Goal: Task Accomplishment & Management: Manage account settings

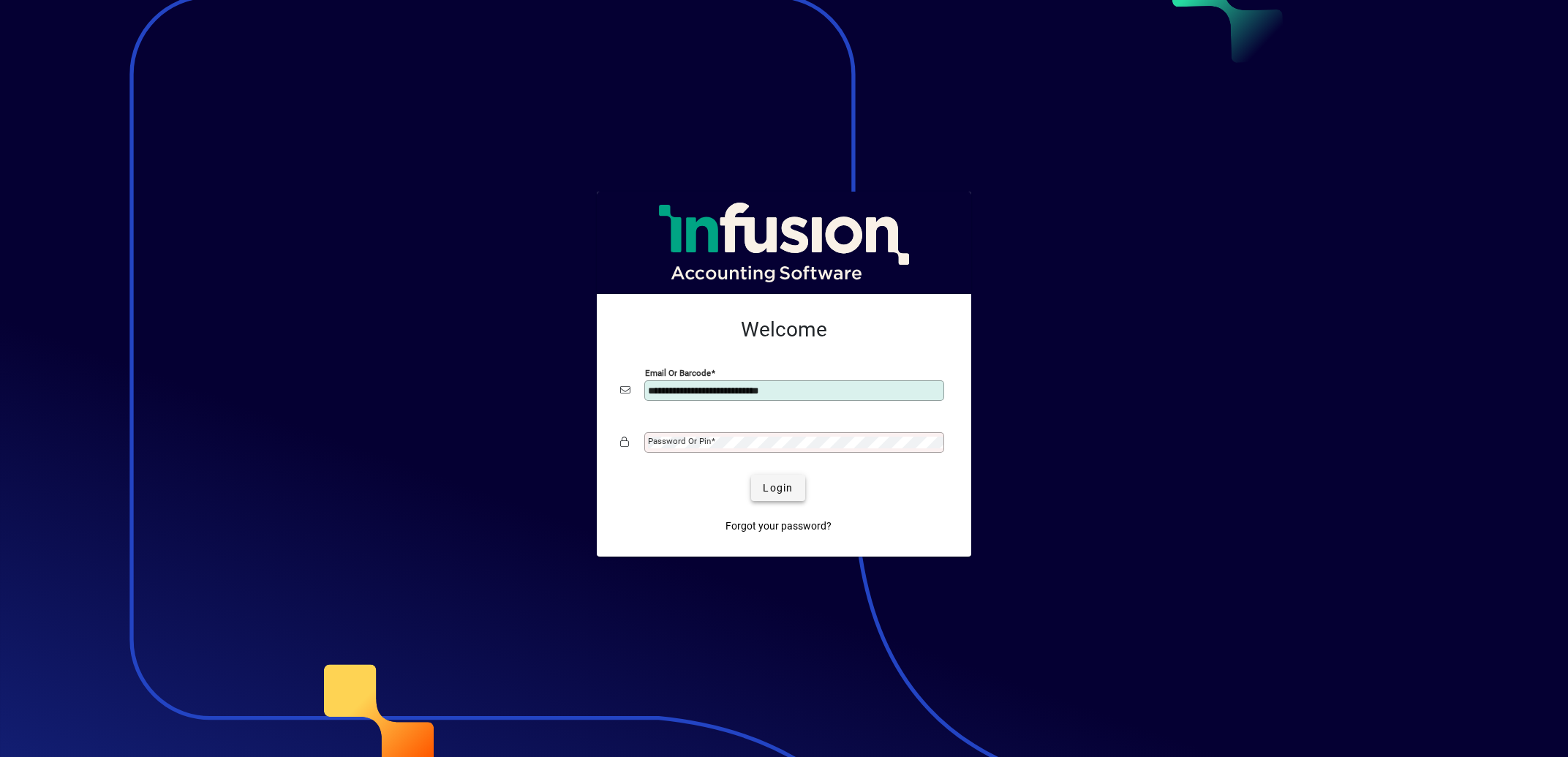
type input "**********"
click at [776, 489] on span "Login" at bounding box center [778, 488] width 30 height 15
click at [751, 475] on button "Login" at bounding box center [777, 488] width 53 height 26
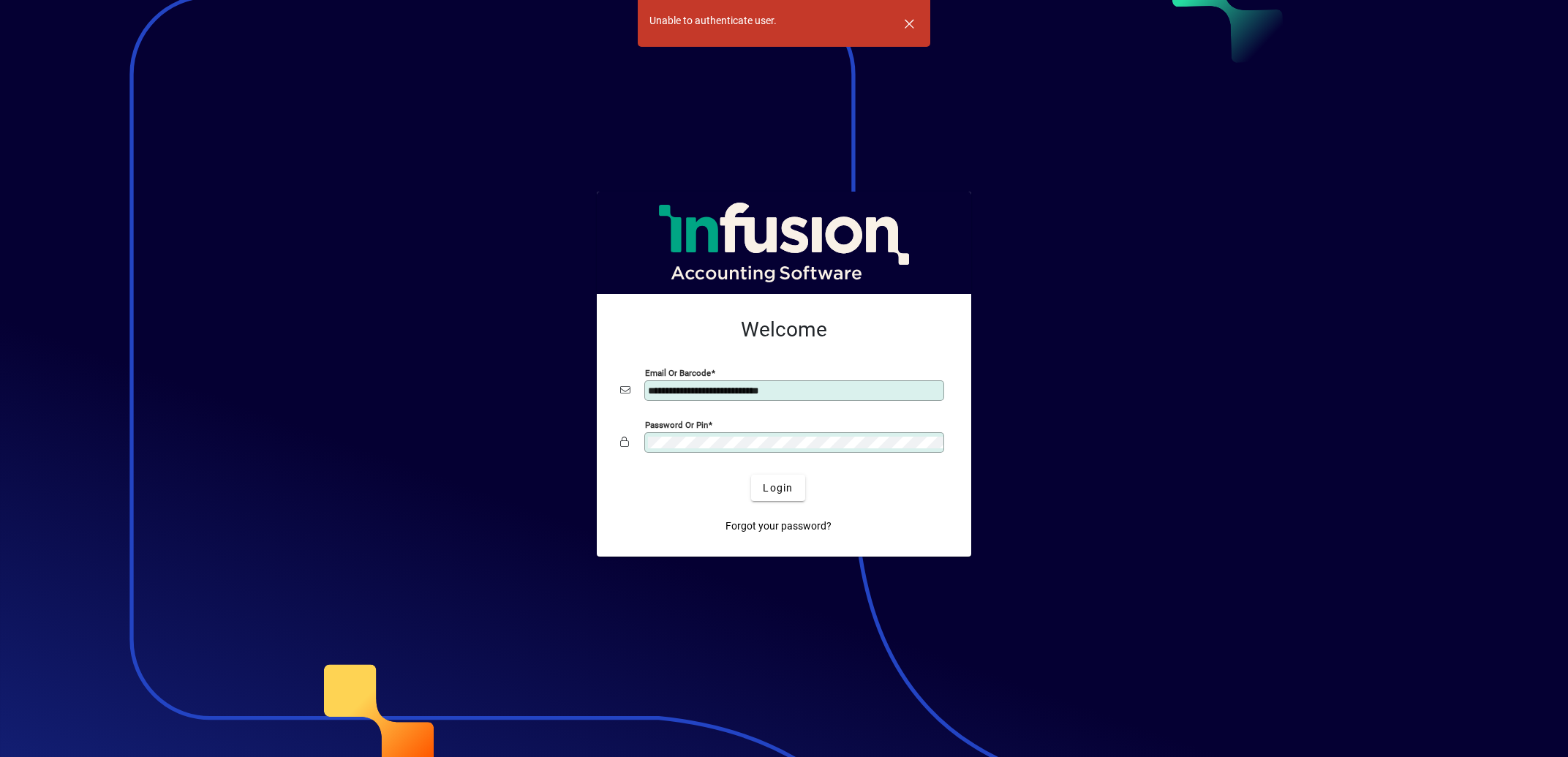
click at [714, 450] on div "Password or Pin" at bounding box center [795, 442] width 300 height 21
click at [751, 475] on button "Login" at bounding box center [777, 488] width 53 height 26
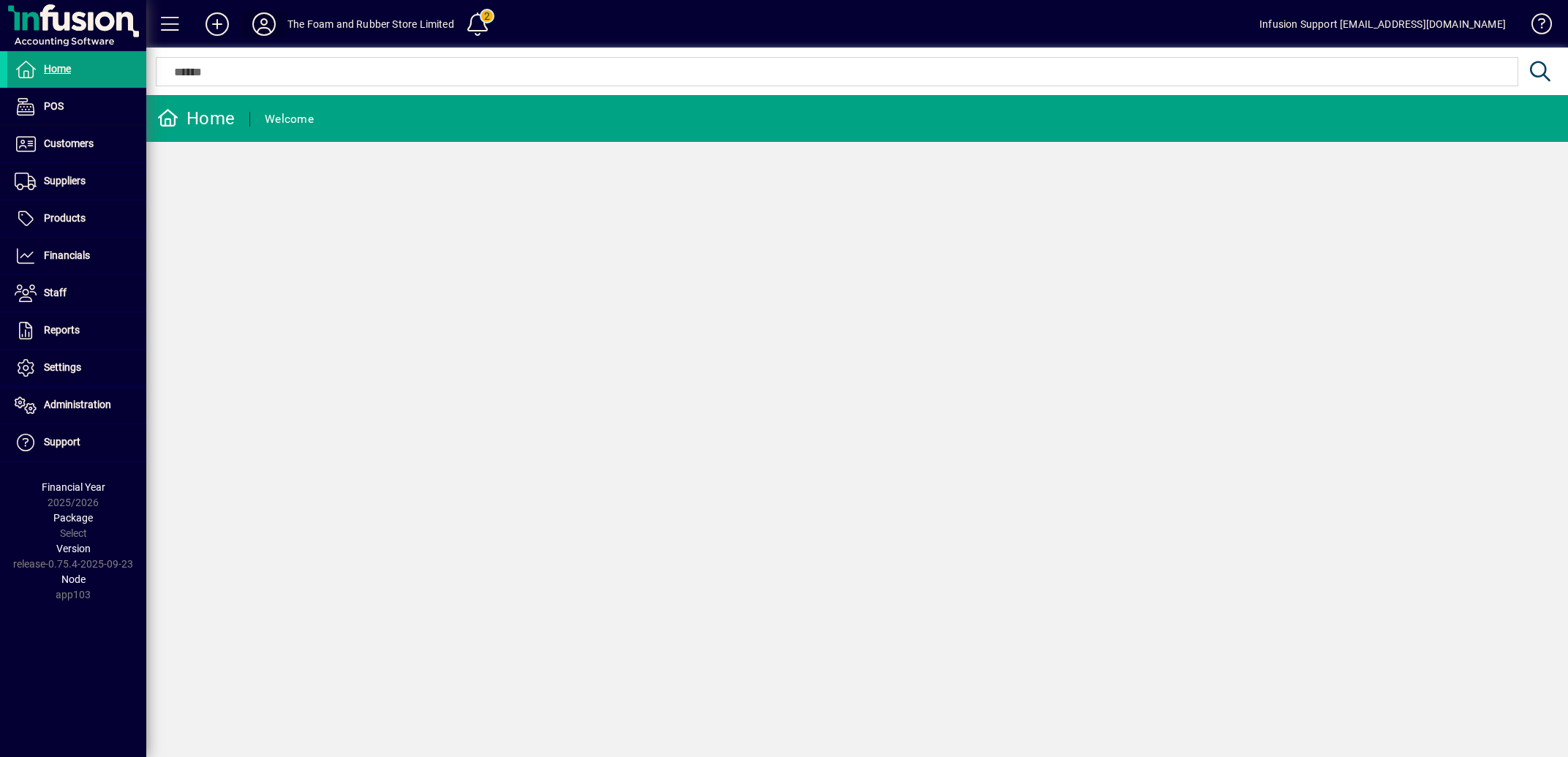
click at [265, 18] on icon at bounding box center [264, 24] width 29 height 23
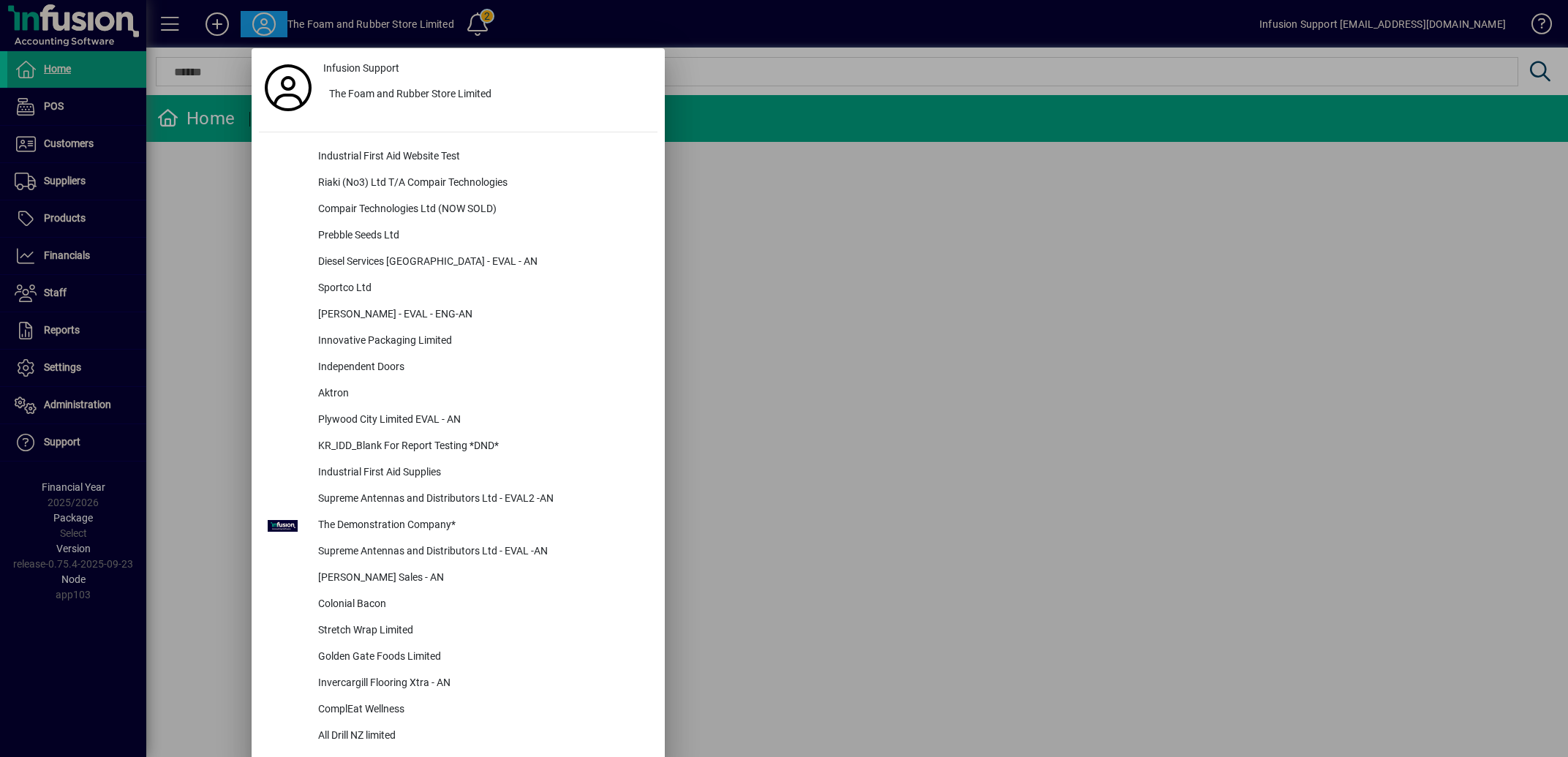
click at [63, 394] on div at bounding box center [784, 378] width 1568 height 757
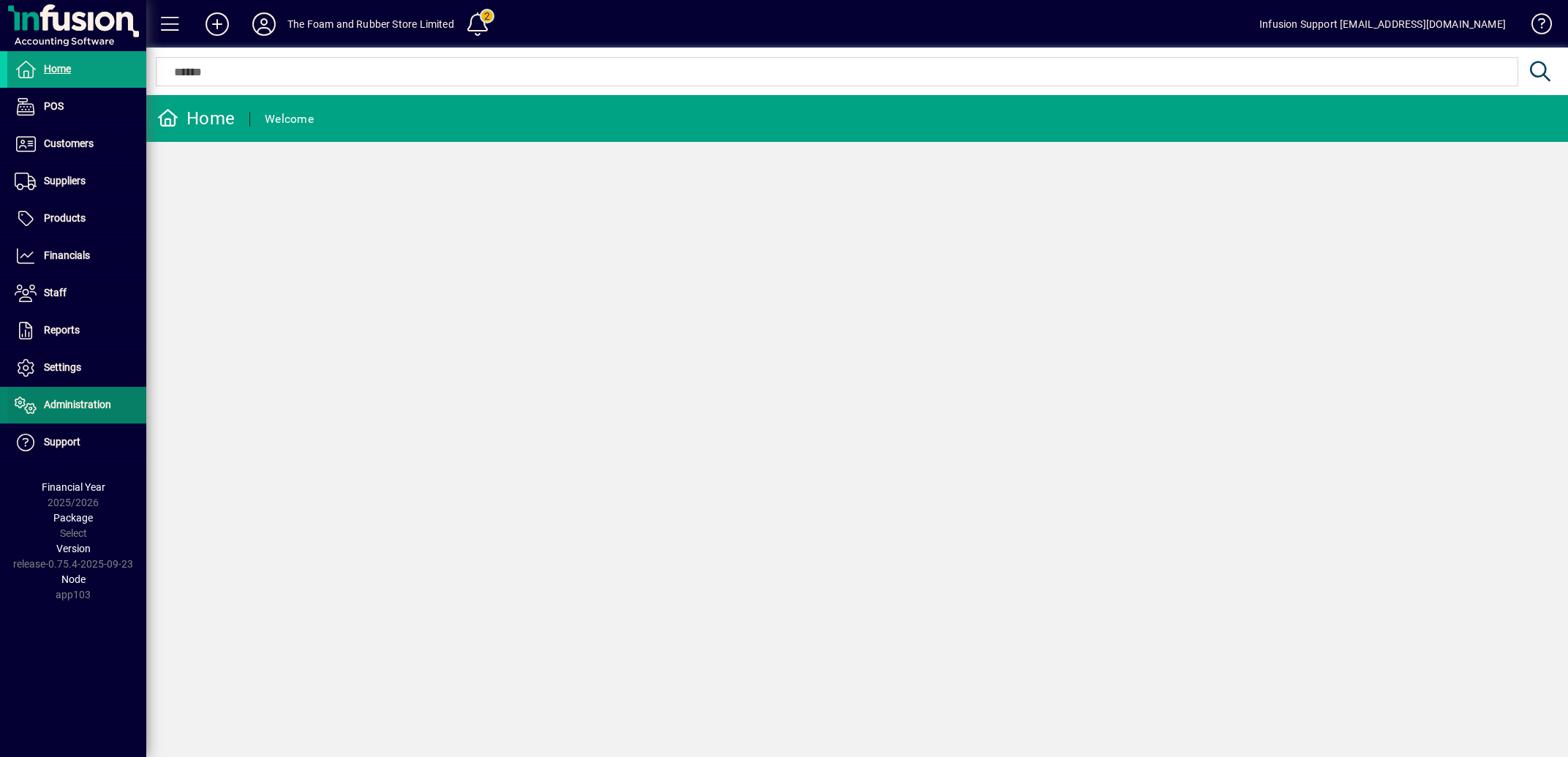
click at [64, 400] on span "Administration" at bounding box center [77, 404] width 67 height 12
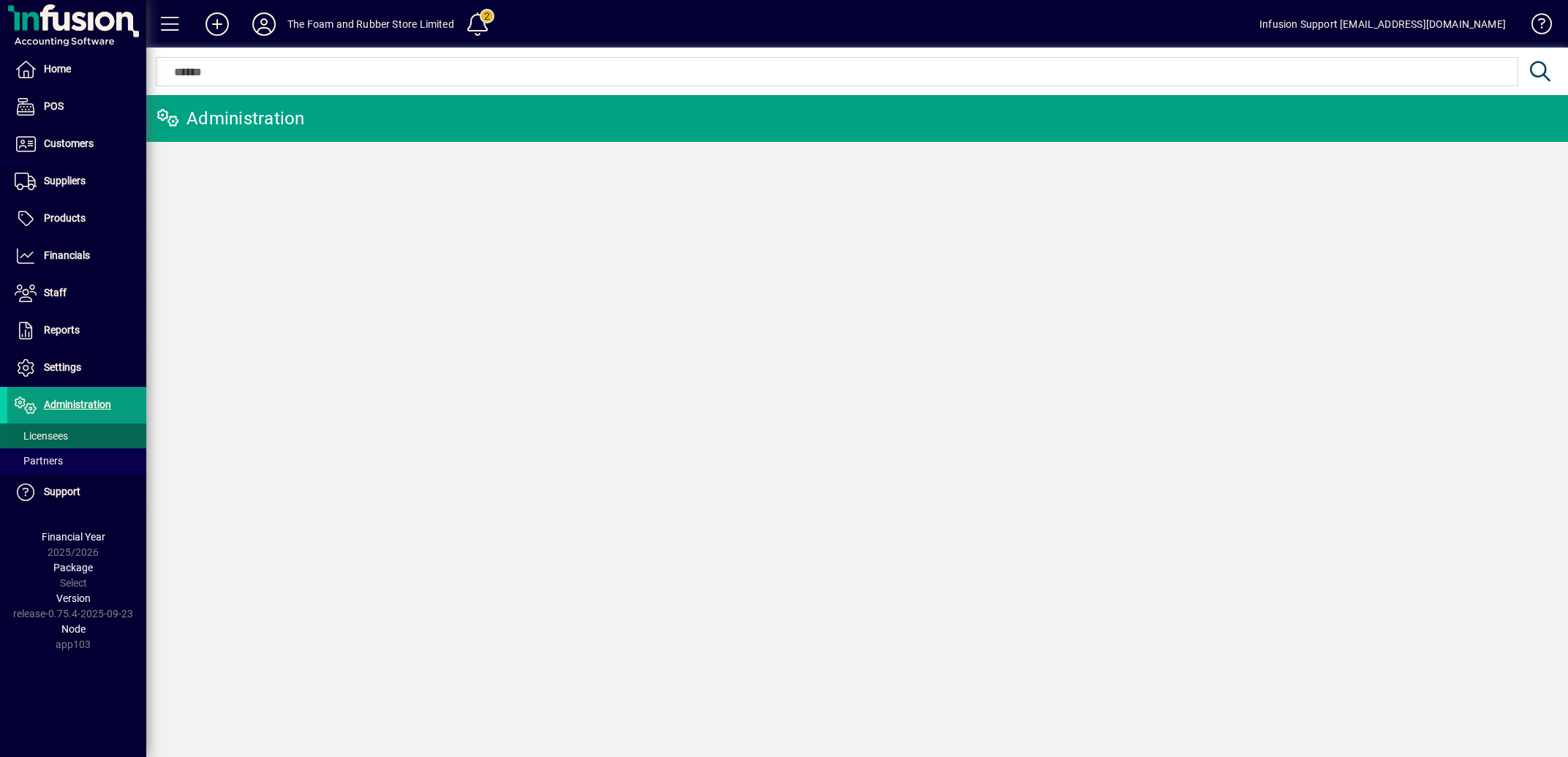
click at [58, 435] on span "Licensees" at bounding box center [40, 436] width 53 height 12
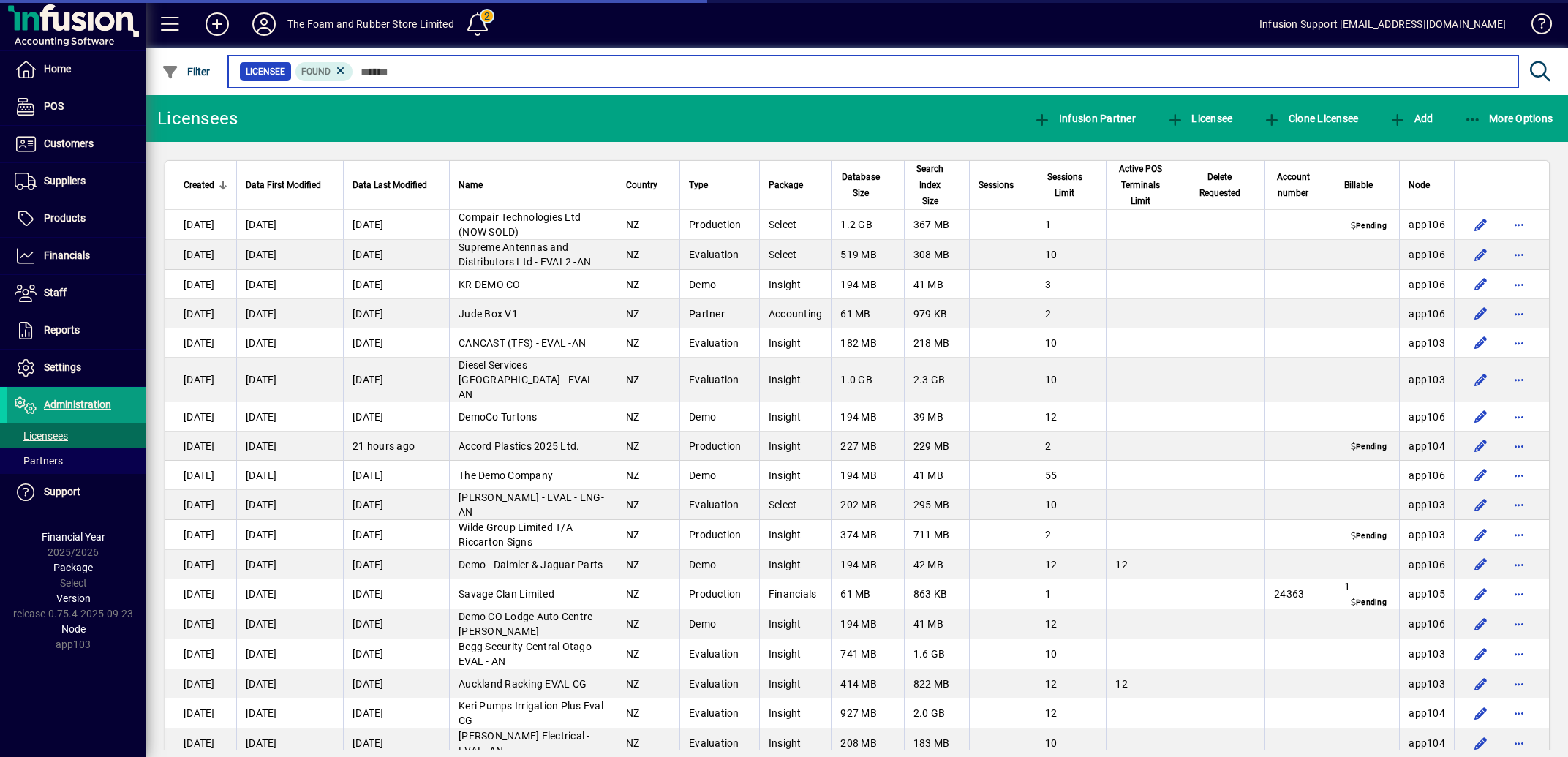
click at [487, 71] on input "text" at bounding box center [930, 71] width 1154 height 21
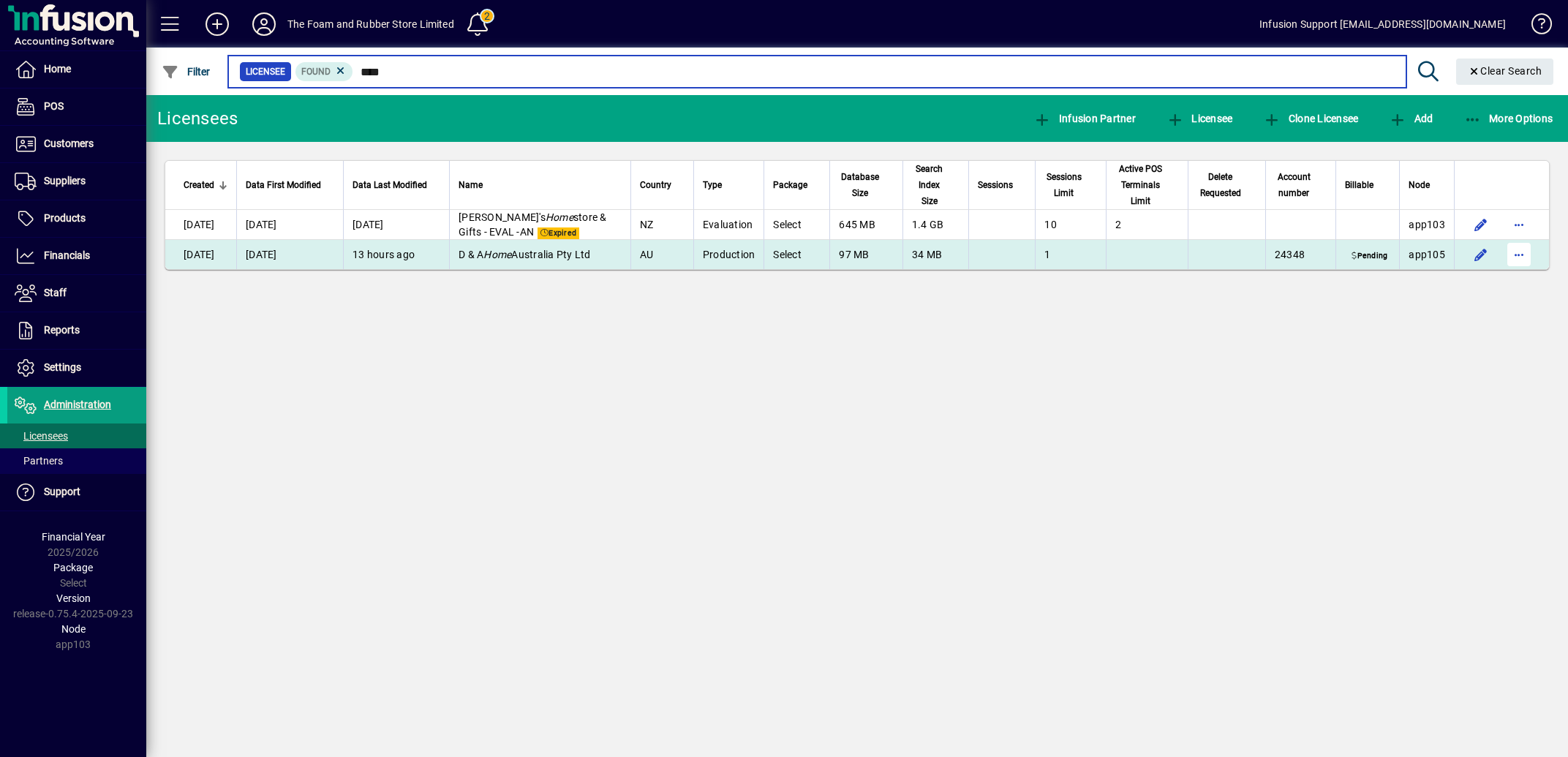
type input "****"
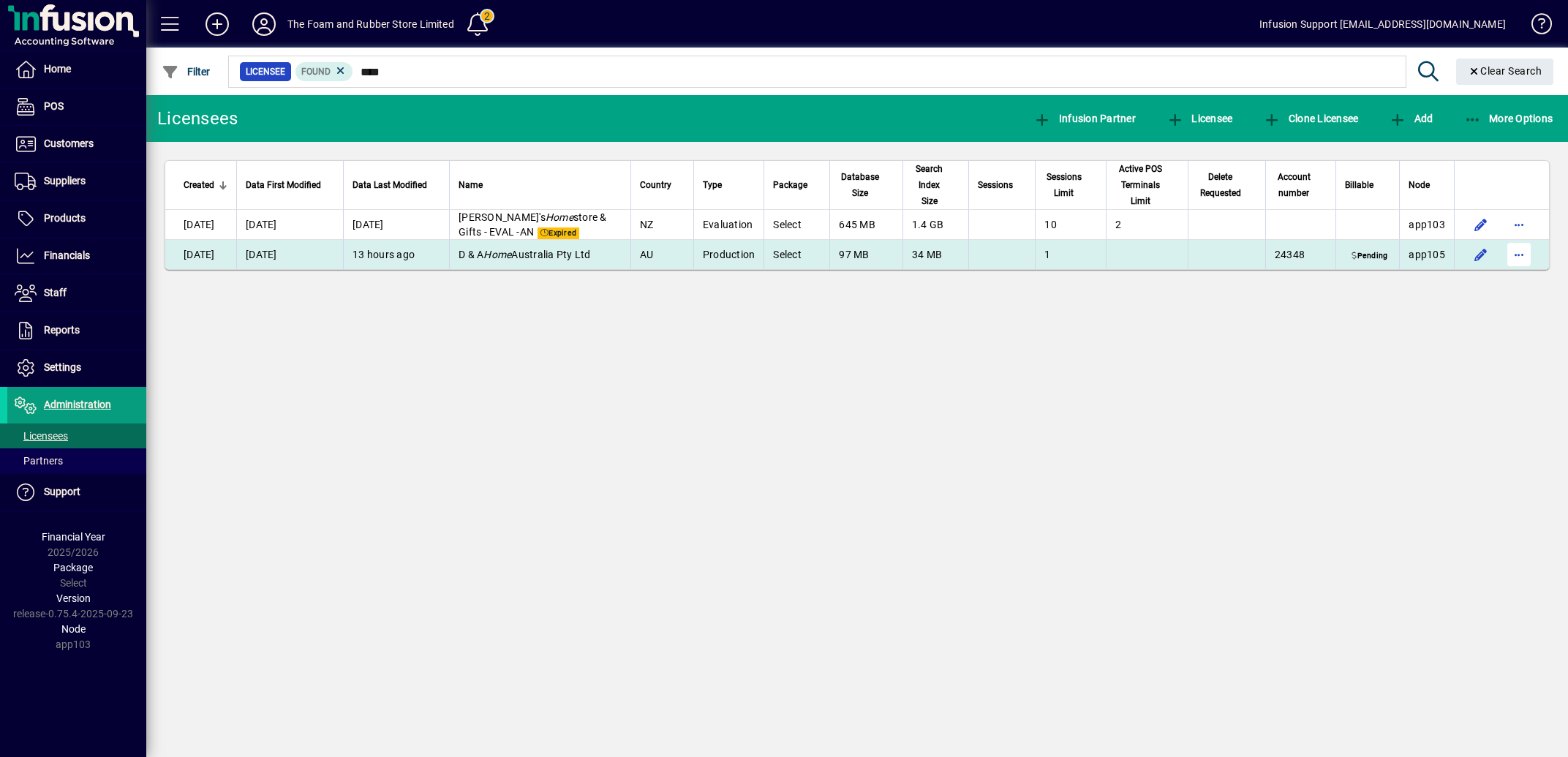
click at [1513, 265] on span "button" at bounding box center [1519, 254] width 35 height 35
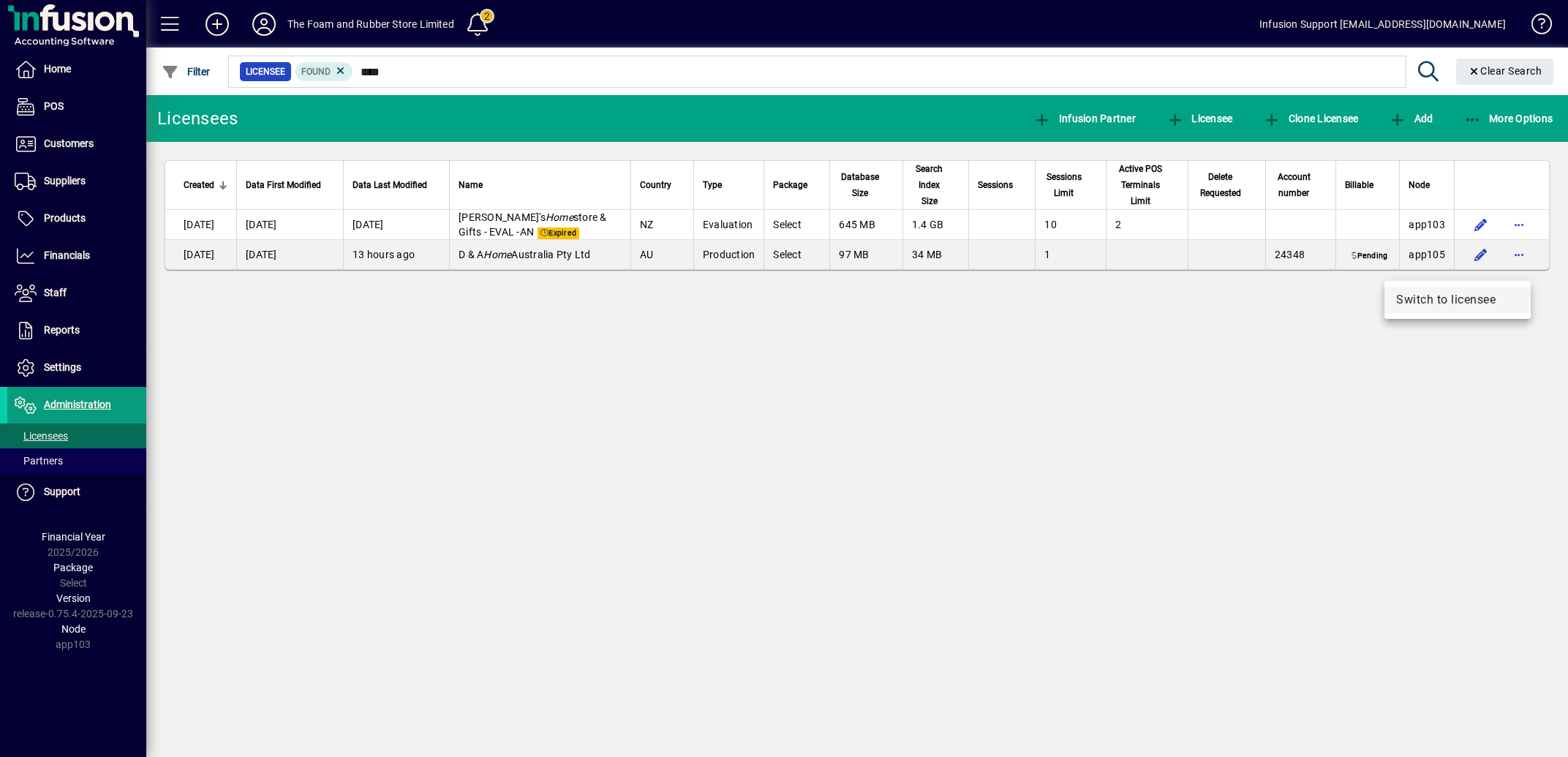
click at [1436, 299] on span "Switch to licensee" at bounding box center [1458, 300] width 123 height 17
